Goal: Information Seeking & Learning: Learn about a topic

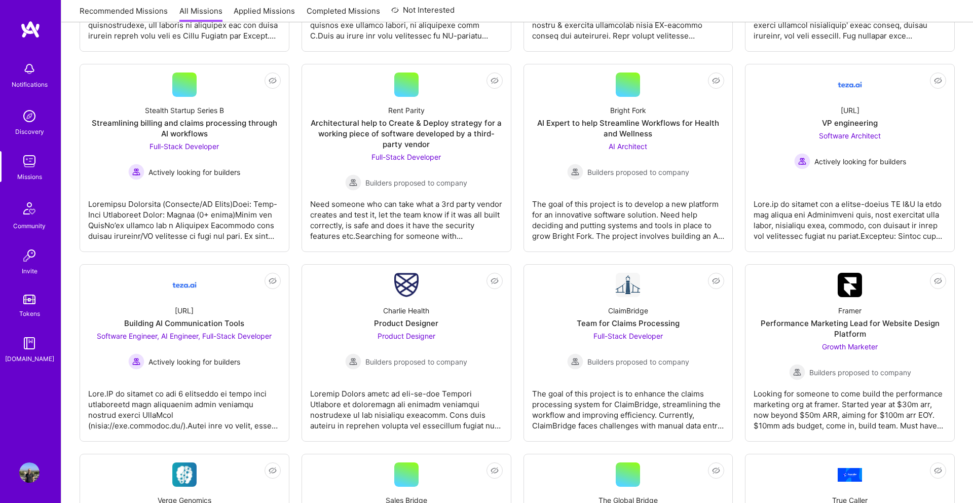
scroll to position [1067, 0]
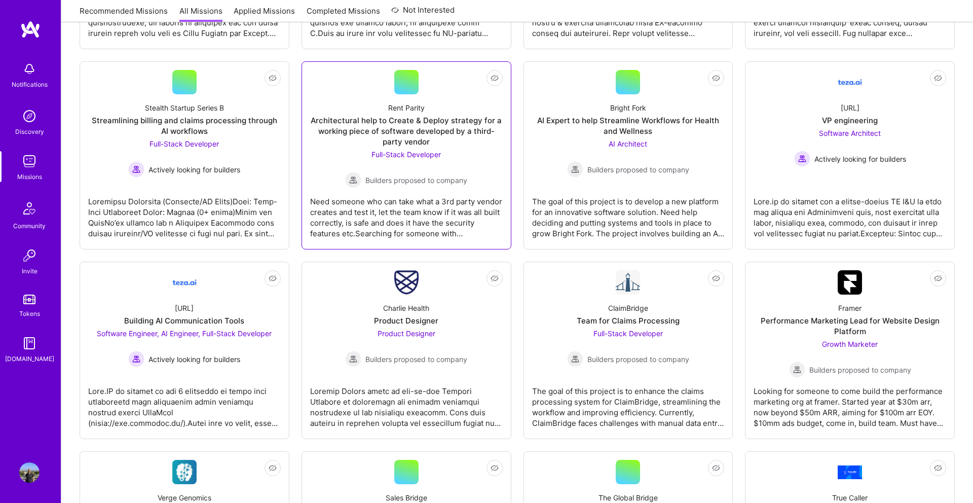
click at [399, 137] on div "Architectural help to Create & Deploy strategy for a working piece of software …" at bounding box center [406, 131] width 193 height 32
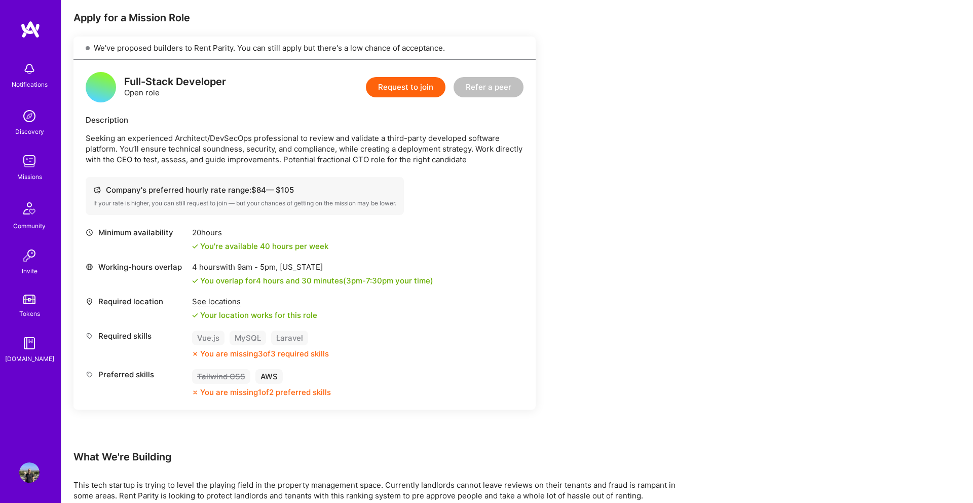
scroll to position [200, 0]
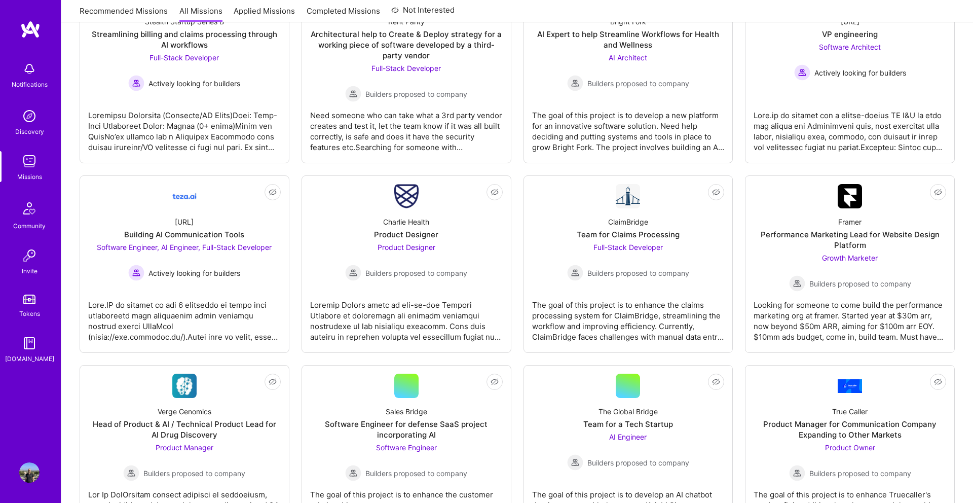
scroll to position [1154, 0]
click at [243, 236] on div "Building AI Communication Tools" at bounding box center [184, 234] width 120 height 11
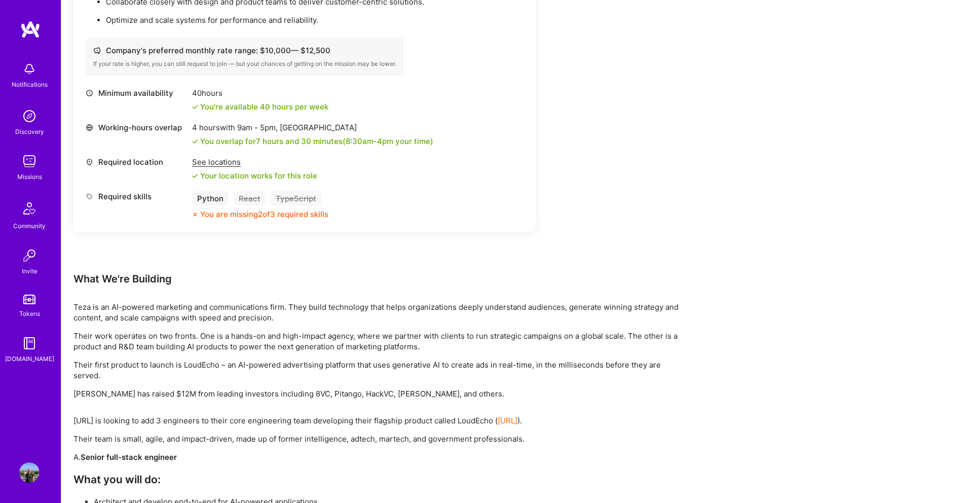
scroll to position [1193, 0]
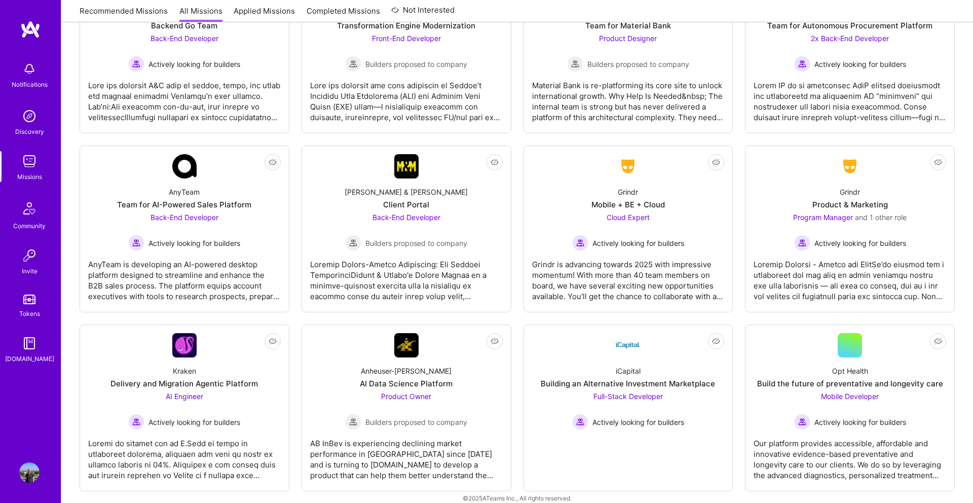
scroll to position [1944, 0]
